Goal: Find contact information: Find contact information

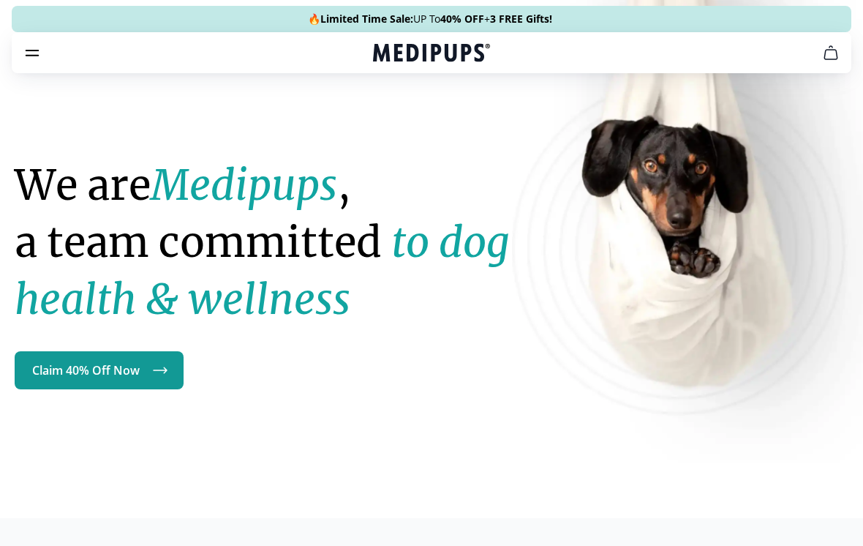
click at [129, 374] on link "Claim 40% Off Now" at bounding box center [99, 370] width 169 height 38
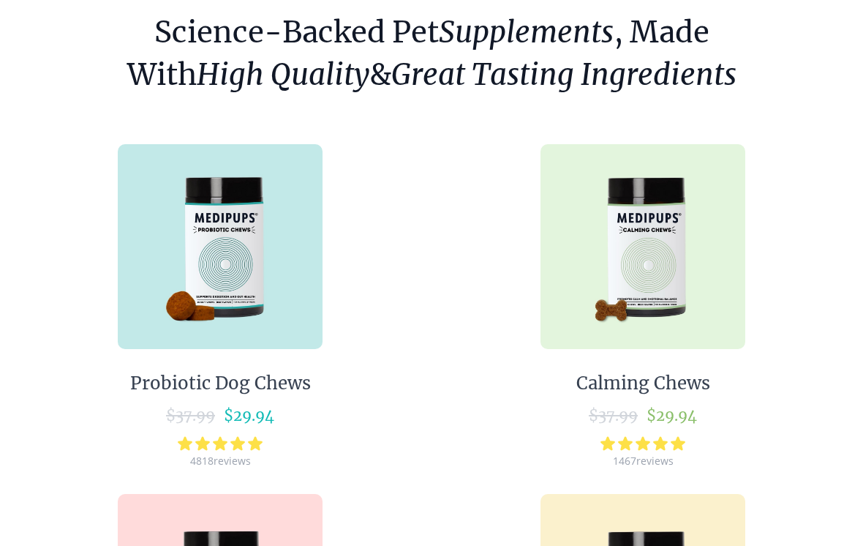
scroll to position [105, 0]
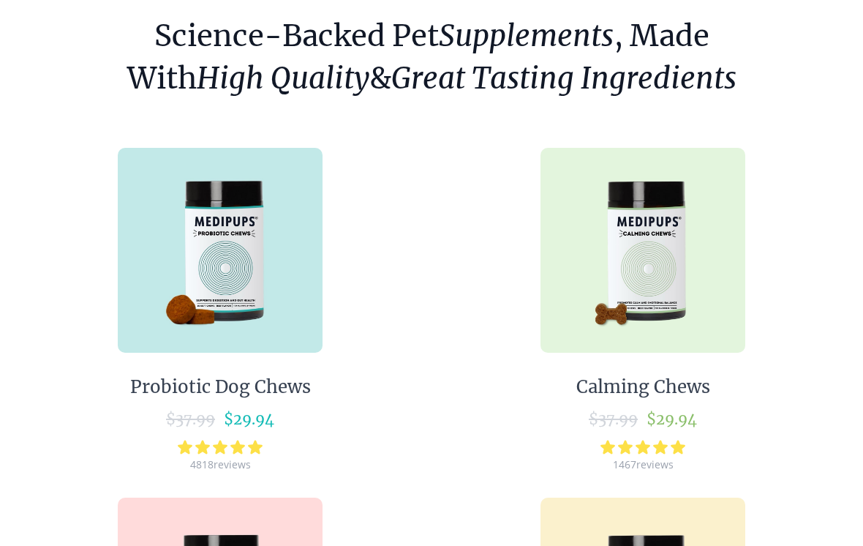
click at [666, 265] on img at bounding box center [643, 250] width 205 height 205
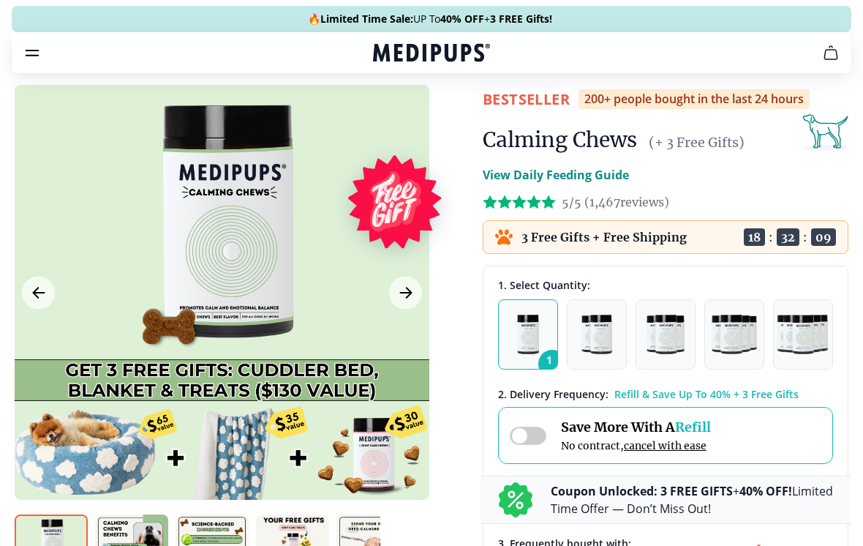
click at [665, 336] on img "button" at bounding box center [666, 335] width 38 height 40
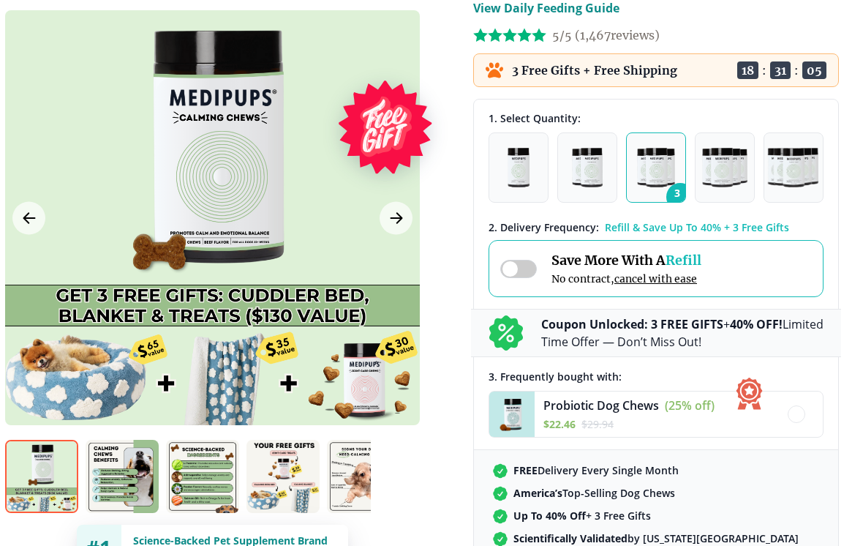
scroll to position [162, 10]
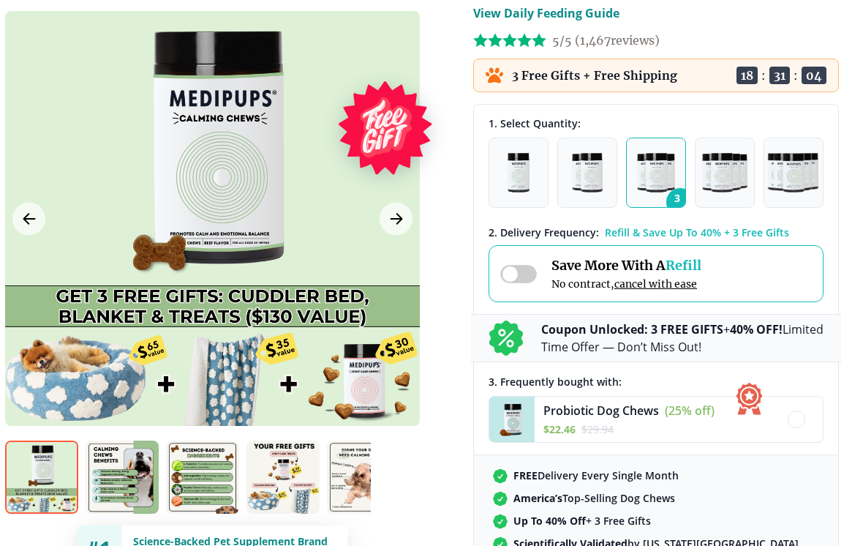
click at [365, 375] on div at bounding box center [212, 218] width 415 height 415
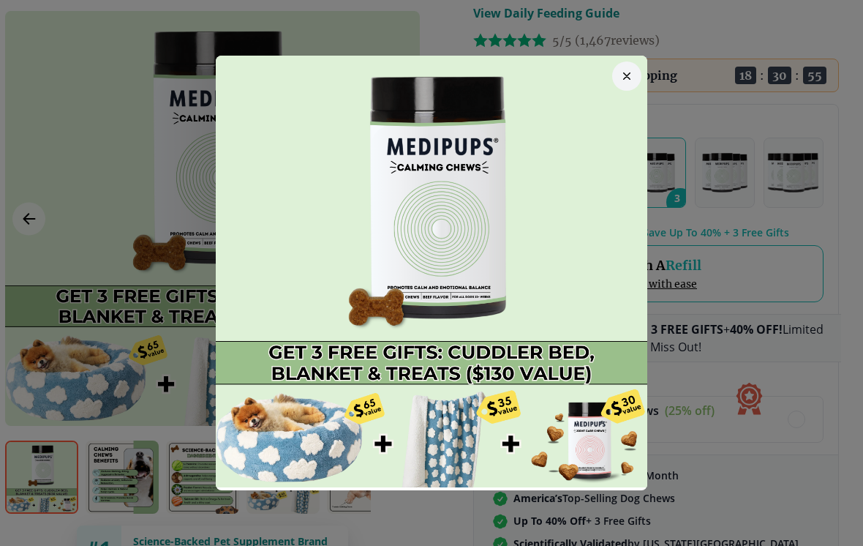
click at [631, 80] on button "button" at bounding box center [626, 75] width 29 height 29
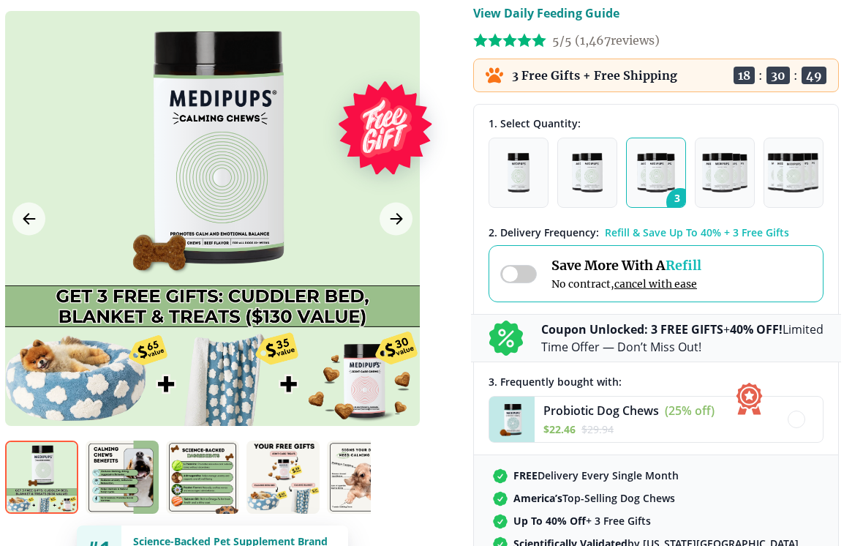
click at [380, 381] on div at bounding box center [212, 218] width 415 height 415
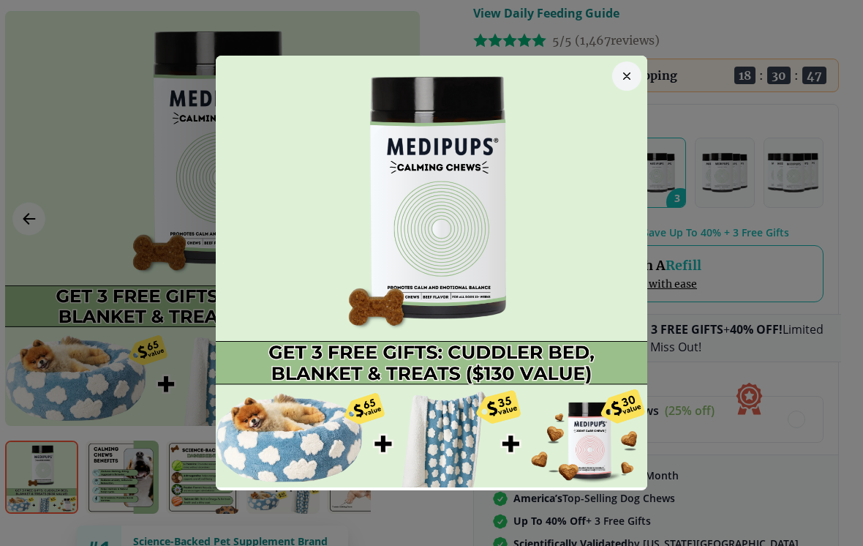
click at [680, 545] on div at bounding box center [431, 273] width 863 height 546
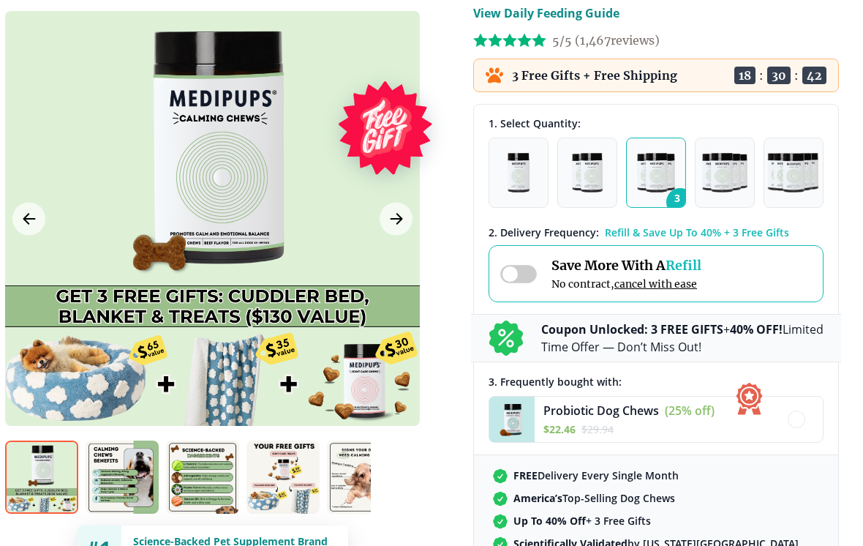
click at [602, 179] on img "button" at bounding box center [587, 173] width 31 height 40
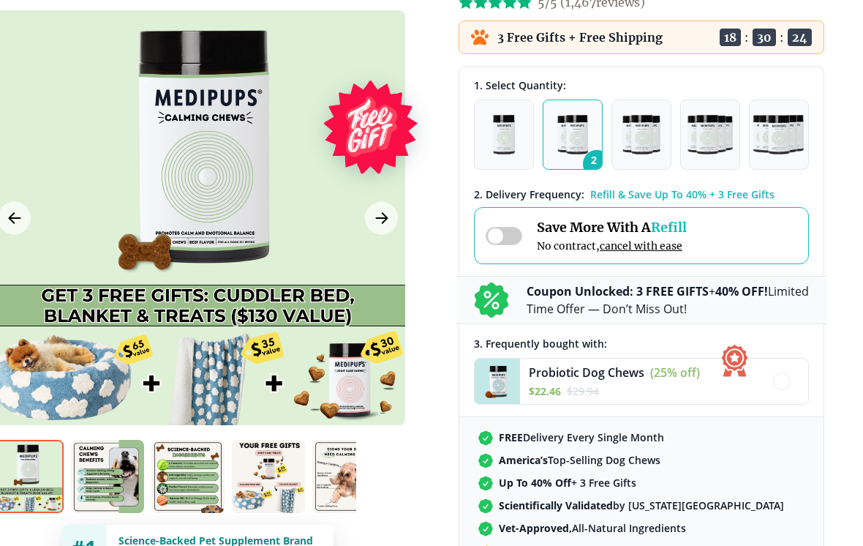
scroll to position [200, 24]
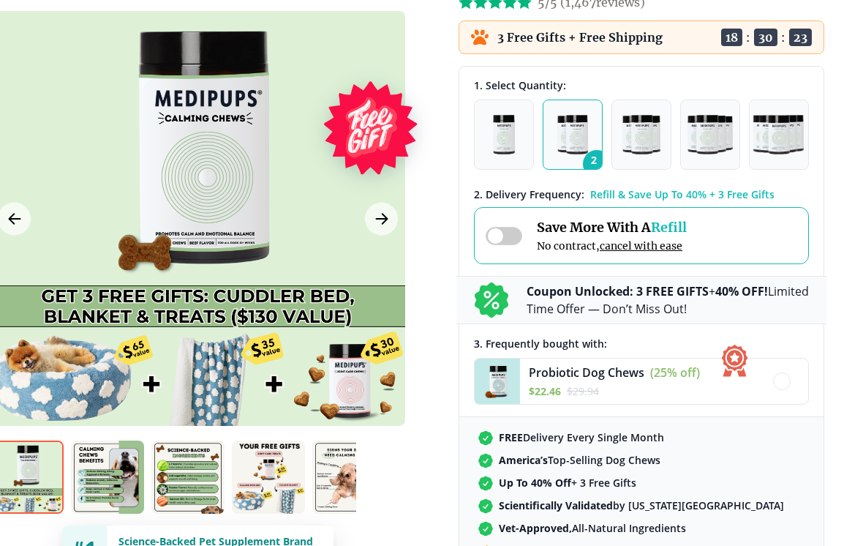
click at [215, 176] on div at bounding box center [197, 218] width 415 height 415
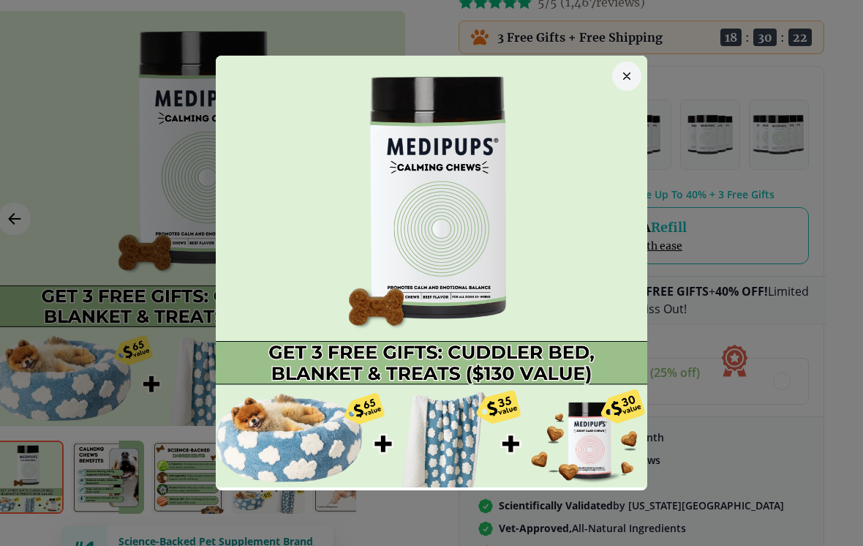
click at [634, 88] on button "button" at bounding box center [626, 75] width 29 height 29
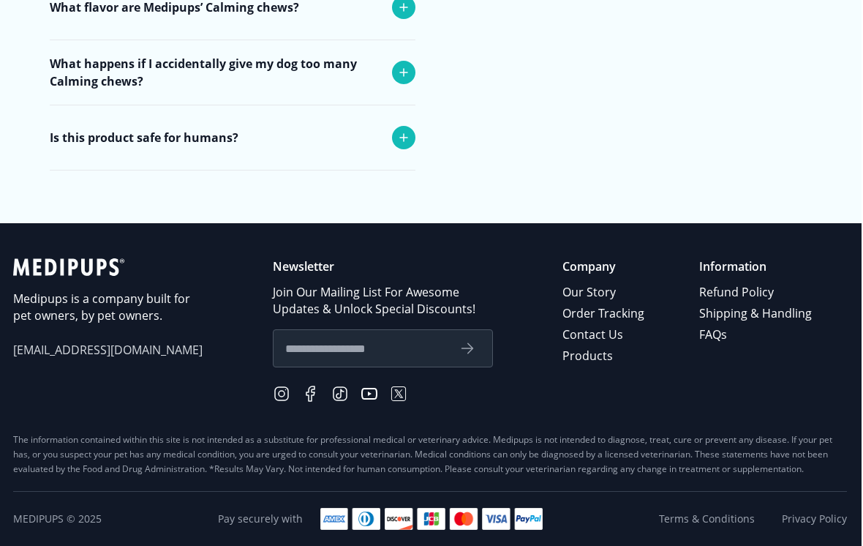
scroll to position [6061, 1]
click at [604, 345] on link "Contact Us" at bounding box center [605, 334] width 84 height 21
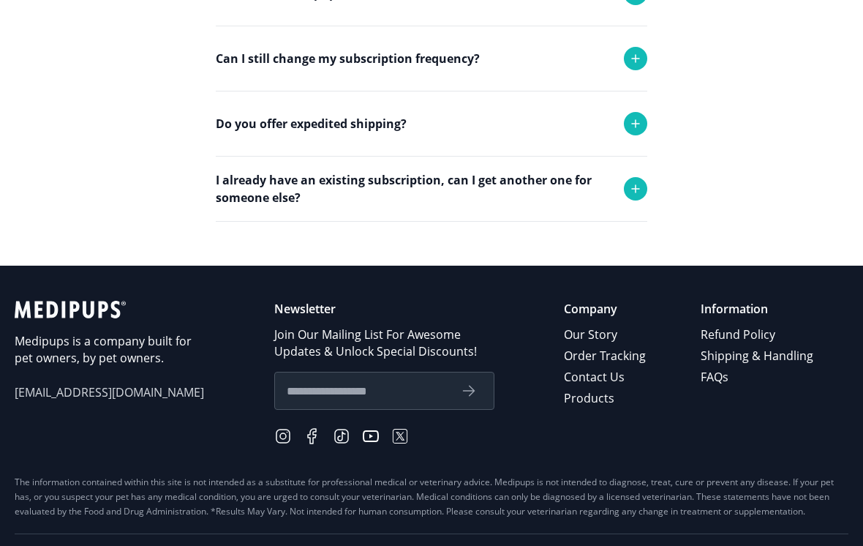
scroll to position [585, 0]
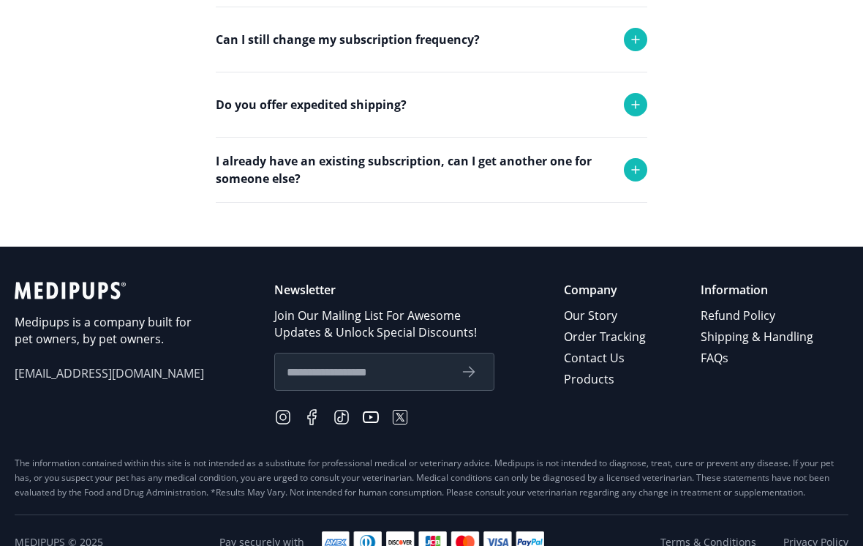
click at [618, 357] on link "Contact Us" at bounding box center [606, 358] width 84 height 21
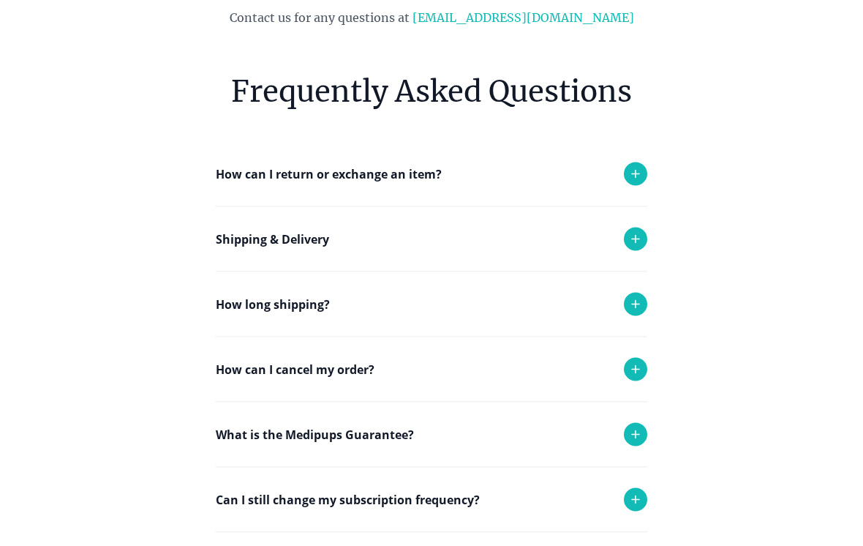
scroll to position [0, 0]
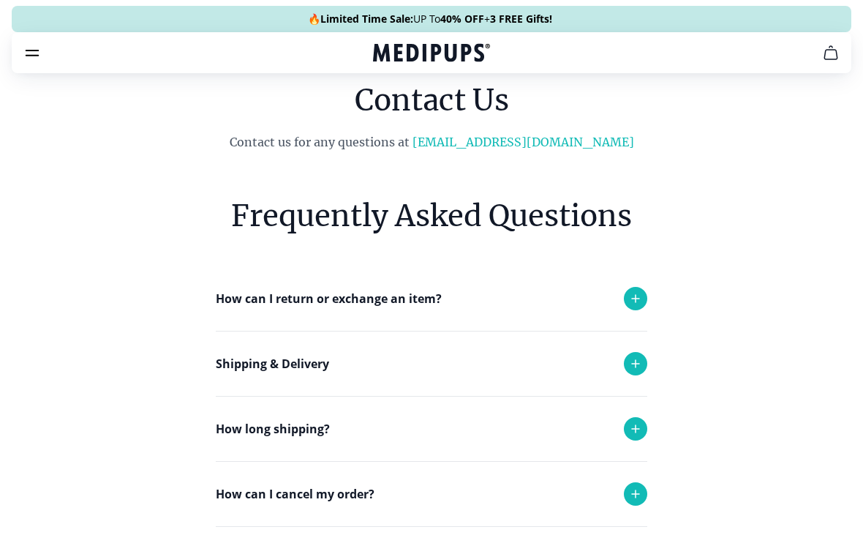
click at [28, 47] on icon "burger-menu" at bounding box center [32, 53] width 18 height 18
click at [40, 53] on icon "burger-menu" at bounding box center [32, 53] width 18 height 18
click at [23, 64] on nav "Supplements Supplements Probiotics & Gut Health Have you tried everything to he…" at bounding box center [432, 52] width 840 height 41
click at [22, 64] on nav "Supplements Supplements Probiotics & Gut Health Have you tried everything to he…" at bounding box center [432, 52] width 840 height 41
click at [546, 140] on link "[EMAIL_ADDRESS][DOMAIN_NAME]" at bounding box center [524, 142] width 222 height 15
